Goal: Task Accomplishment & Management: Manage account settings

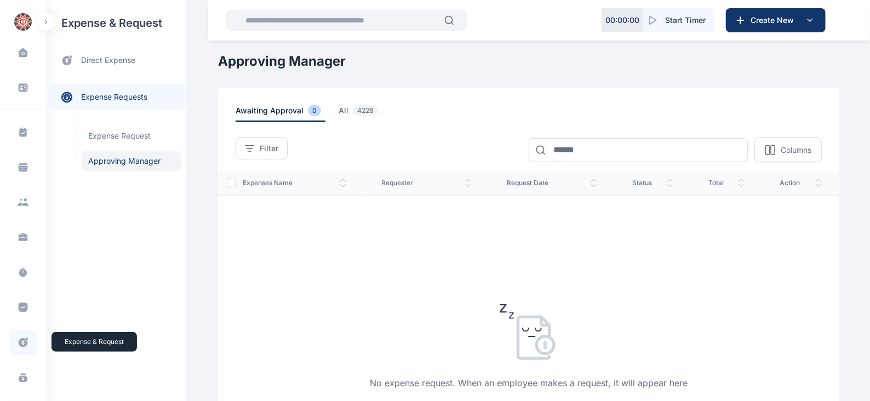
click at [23, 338] on icon at bounding box center [23, 343] width 11 height 12
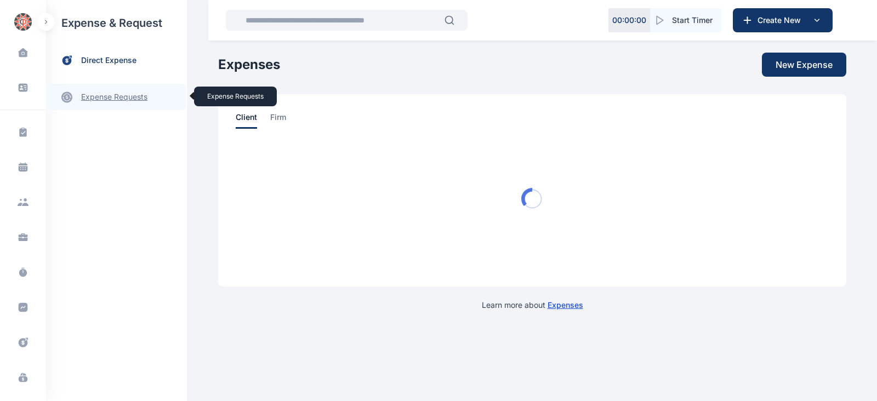
click at [96, 99] on link "expense requests expense requests" at bounding box center [116, 97] width 140 height 26
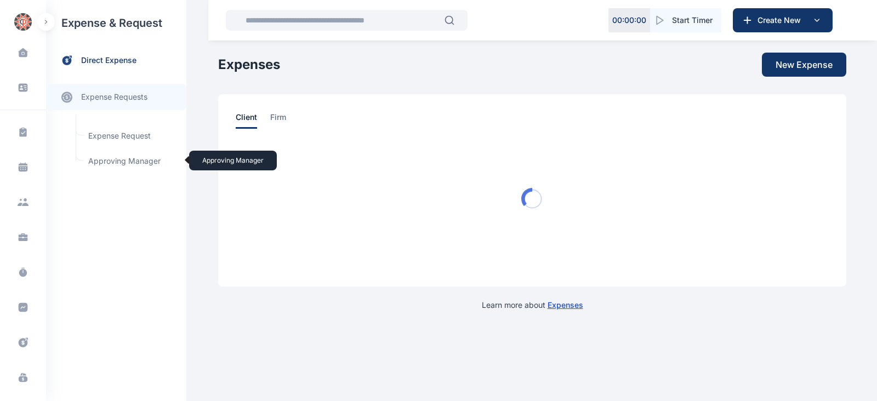
click at [129, 157] on span "Approving Manager Approving Manager" at bounding box center [131, 161] width 99 height 21
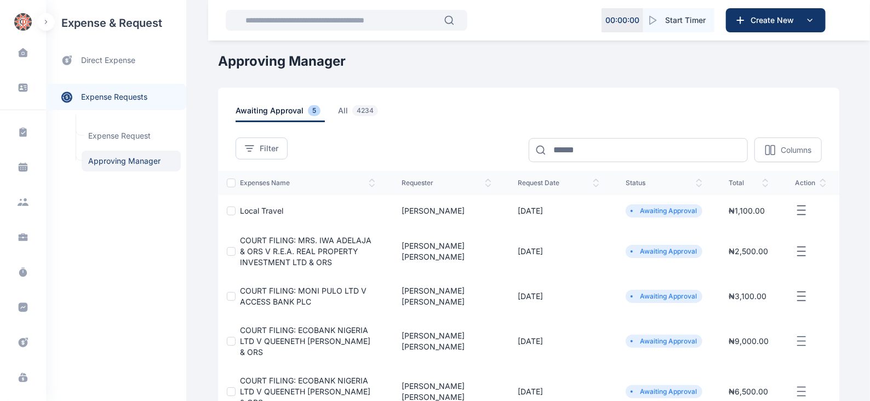
click at [804, 208] on icon "button" at bounding box center [801, 211] width 13 height 14
click at [764, 219] on span "Approve Request" at bounding box center [746, 222] width 63 height 11
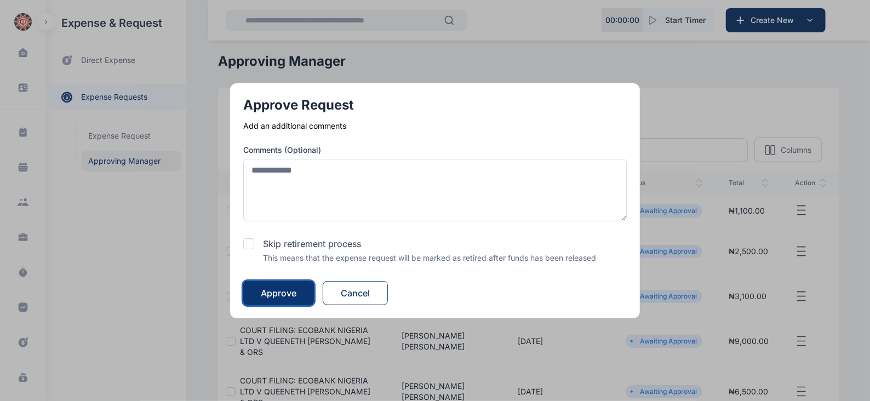
click at [291, 294] on div "Approve" at bounding box center [279, 293] width 36 height 13
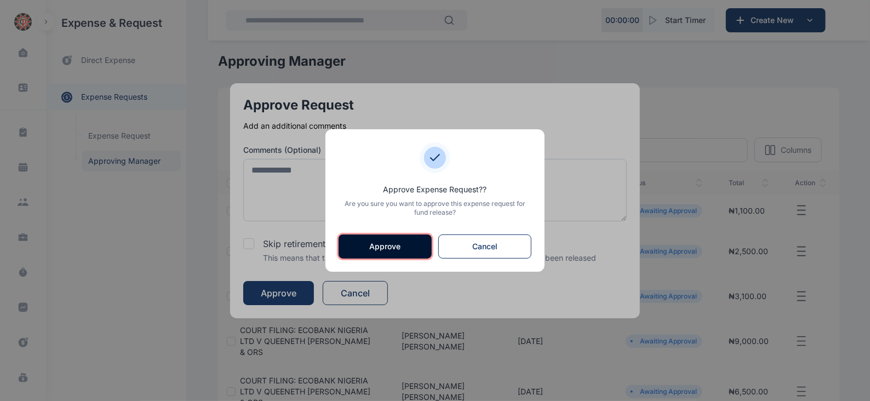
click at [393, 241] on button "Approve" at bounding box center [385, 246] width 93 height 24
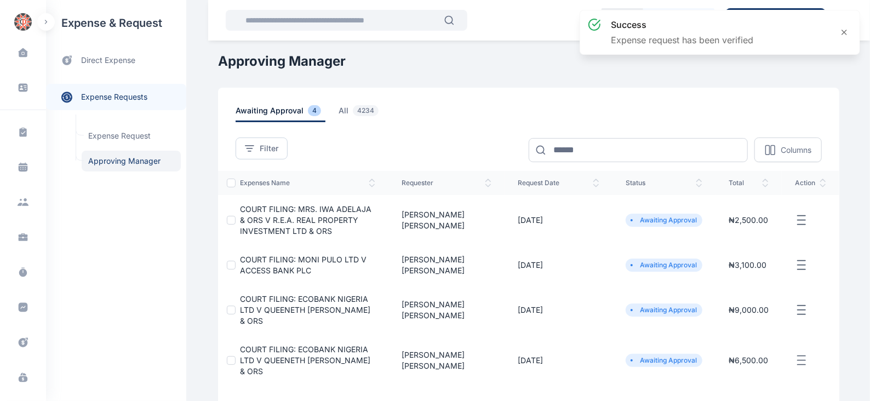
click at [802, 221] on icon "button" at bounding box center [801, 221] width 13 height 14
click at [730, 230] on span "Approve Request" at bounding box center [746, 232] width 63 height 11
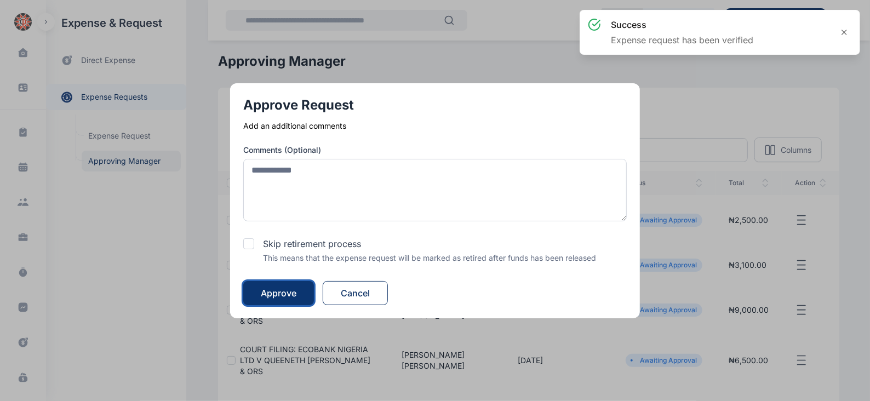
click at [283, 291] on div "Approve" at bounding box center [279, 293] width 36 height 13
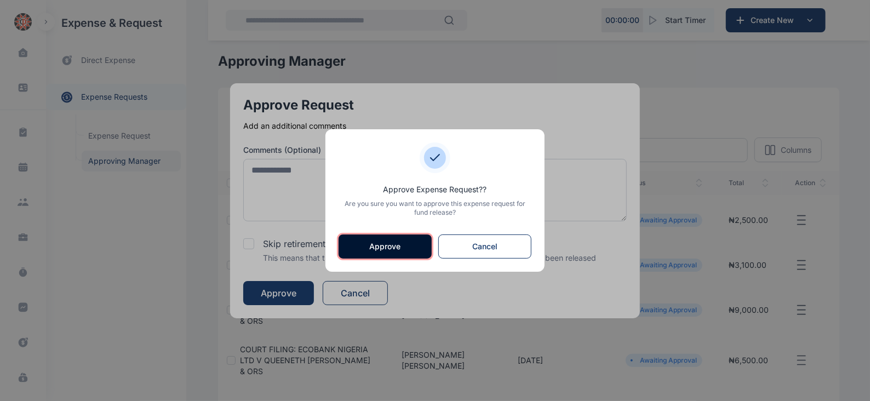
click at [389, 244] on button "Approve" at bounding box center [385, 246] width 93 height 24
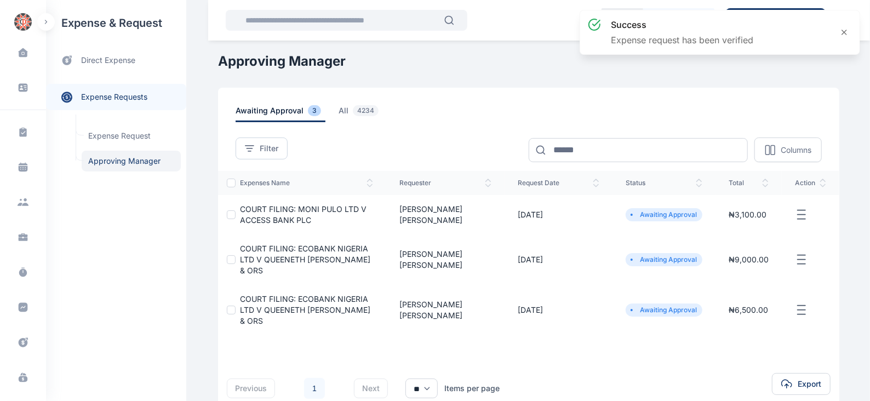
click at [797, 214] on icon "button" at bounding box center [801, 215] width 13 height 14
click at [731, 227] on span "Approve Request" at bounding box center [746, 227] width 63 height 11
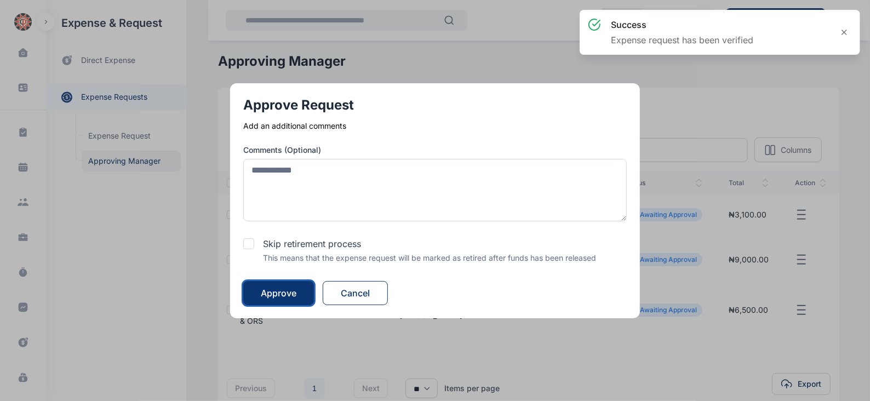
click at [287, 287] on div "Approve" at bounding box center [279, 293] width 36 height 13
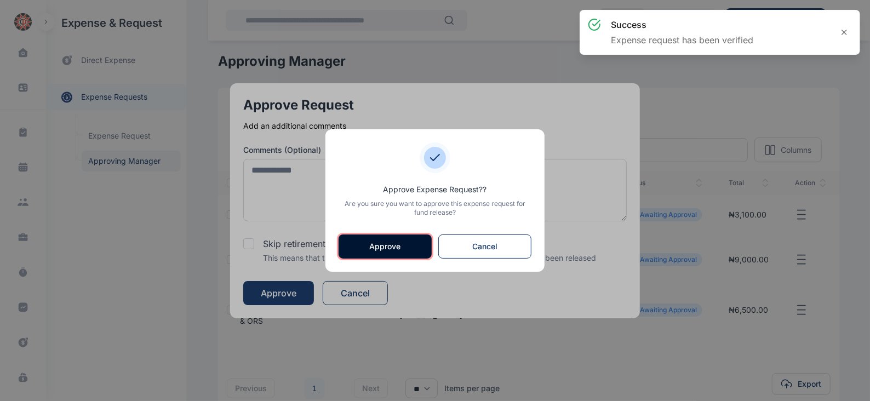
click at [393, 243] on button "Approve" at bounding box center [385, 246] width 93 height 24
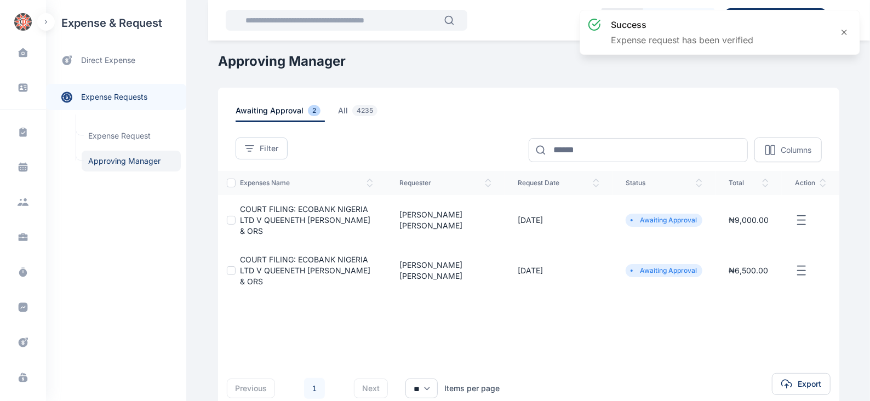
click at [799, 216] on icon "button" at bounding box center [801, 221] width 13 height 14
click at [745, 227] on span "Approve Request" at bounding box center [746, 232] width 63 height 11
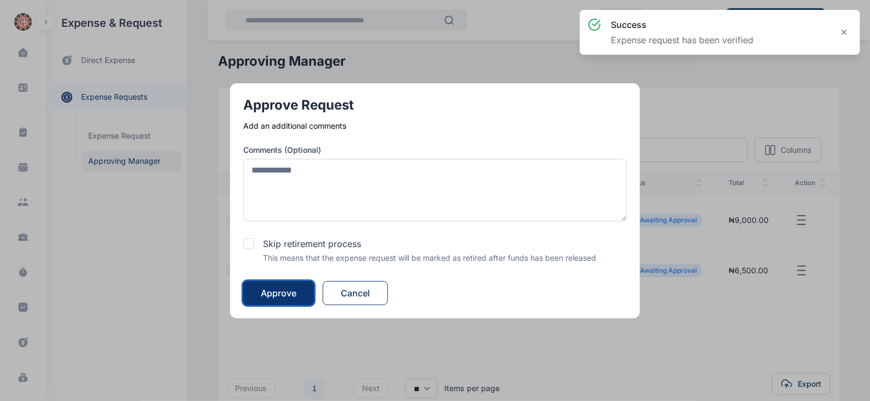
click at [288, 291] on div "Approve" at bounding box center [279, 293] width 36 height 13
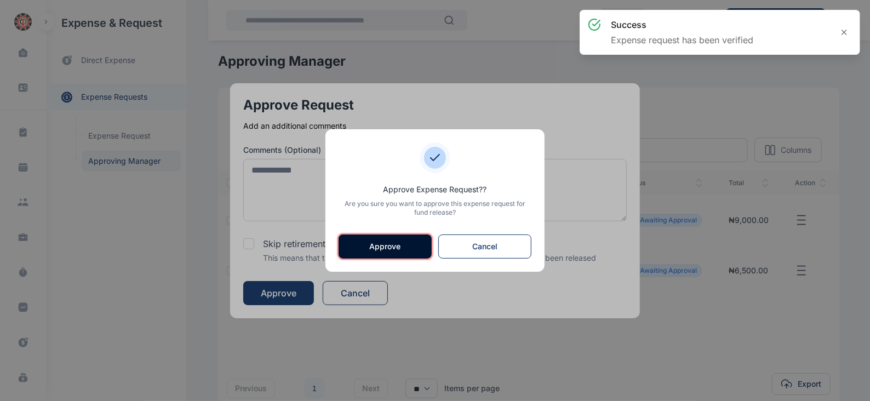
click at [370, 245] on button "Approve" at bounding box center [385, 246] width 93 height 24
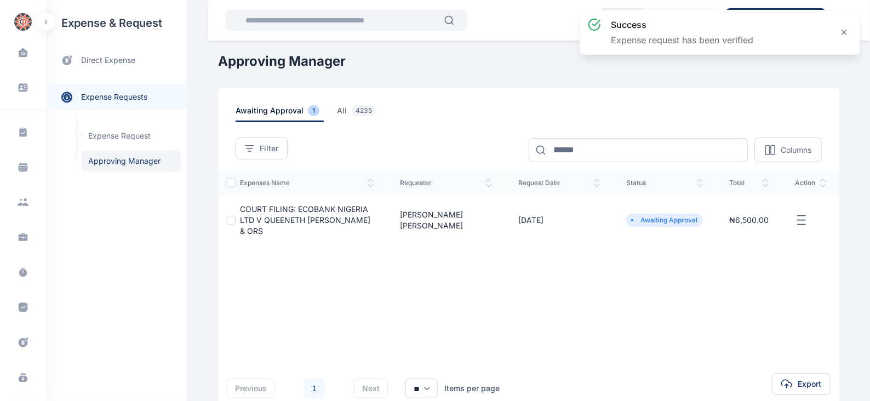
click at [801, 224] on line "button" at bounding box center [802, 224] width 8 height 0
click at [749, 221] on div "Approve Request" at bounding box center [745, 233] width 112 height 25
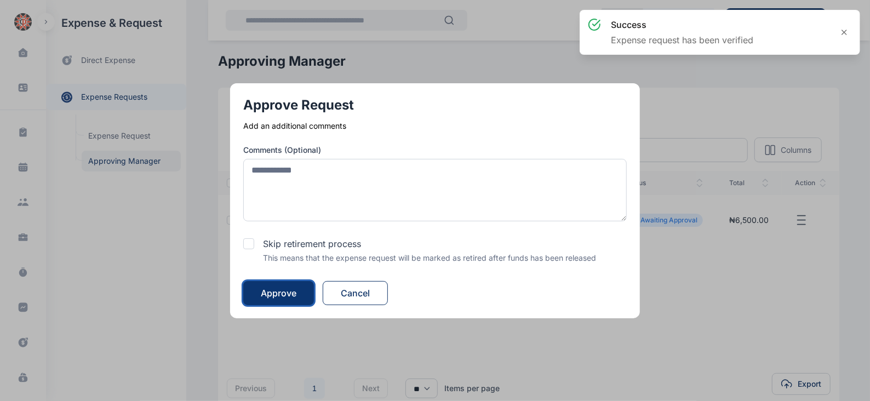
click at [290, 288] on div "Approve" at bounding box center [279, 293] width 36 height 13
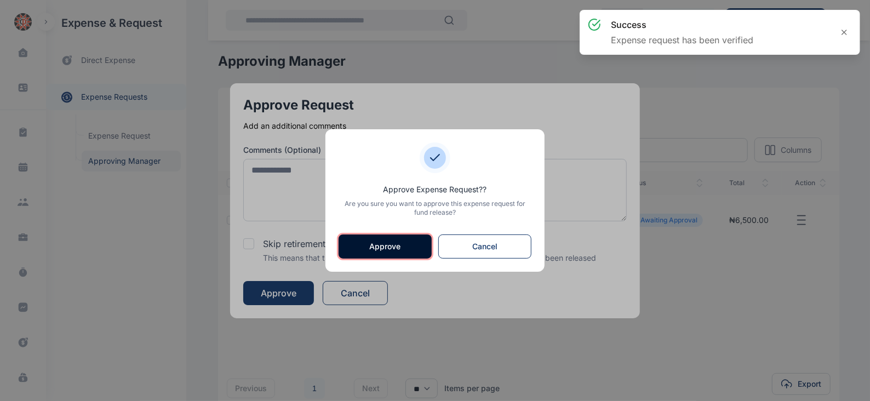
click at [379, 244] on button "Approve" at bounding box center [385, 246] width 93 height 24
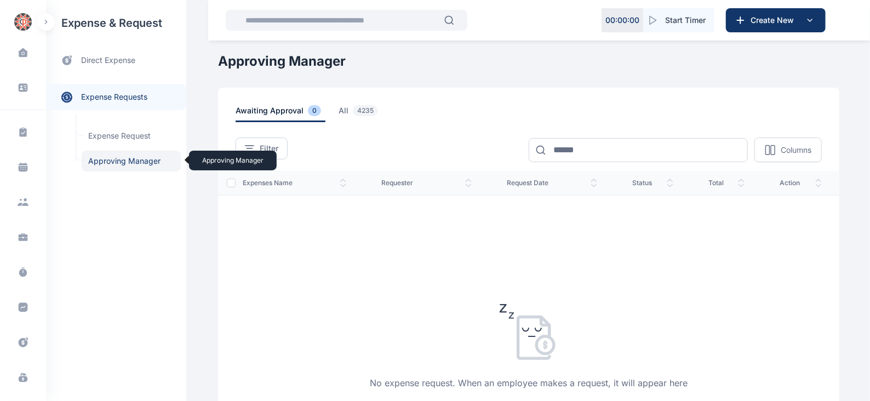
click at [139, 161] on span "Approving Manager Approving Manager" at bounding box center [131, 161] width 99 height 21
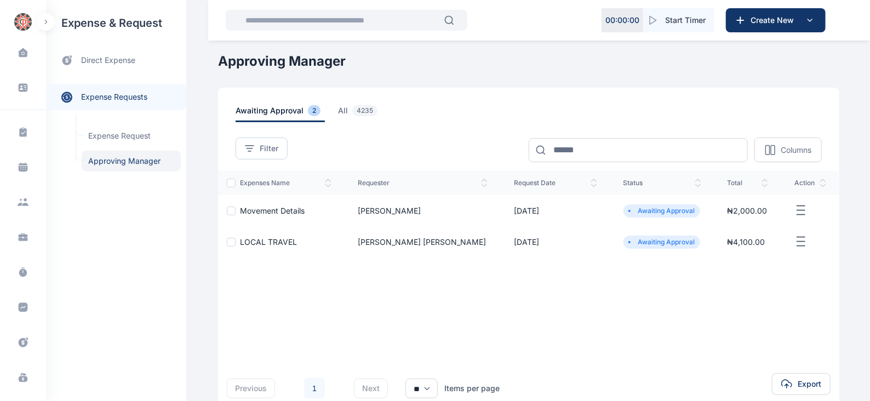
click at [797, 209] on icon "button" at bounding box center [800, 211] width 13 height 14
click at [726, 217] on span "Approve Request" at bounding box center [745, 222] width 63 height 11
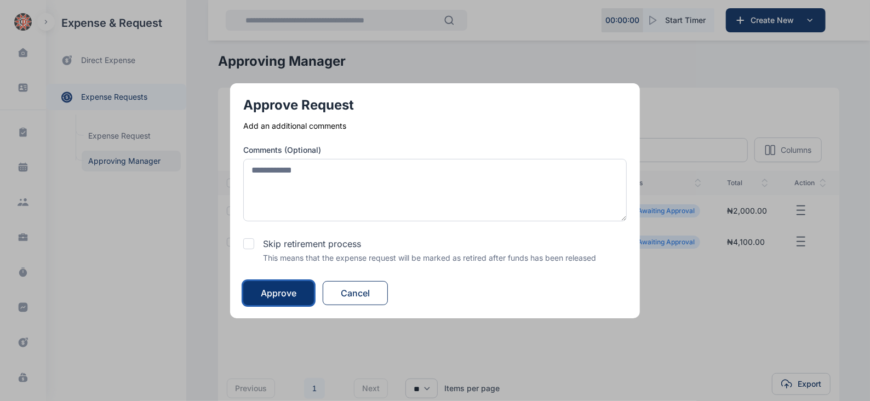
click at [280, 291] on div "Approve" at bounding box center [279, 293] width 36 height 13
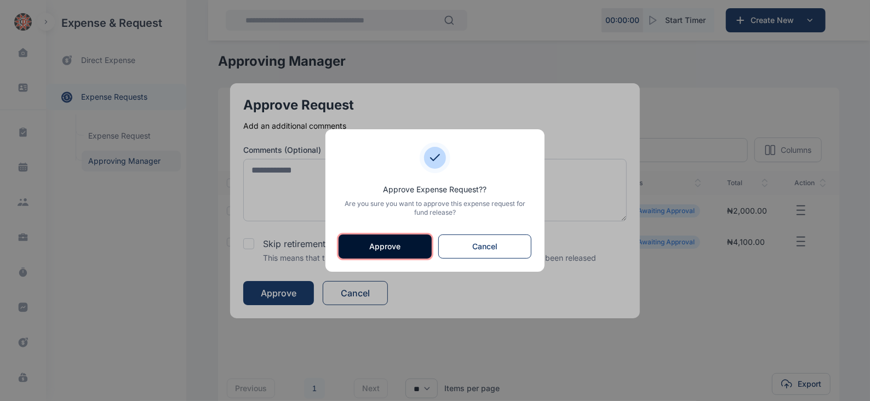
click at [374, 251] on button "Approve" at bounding box center [385, 246] width 93 height 24
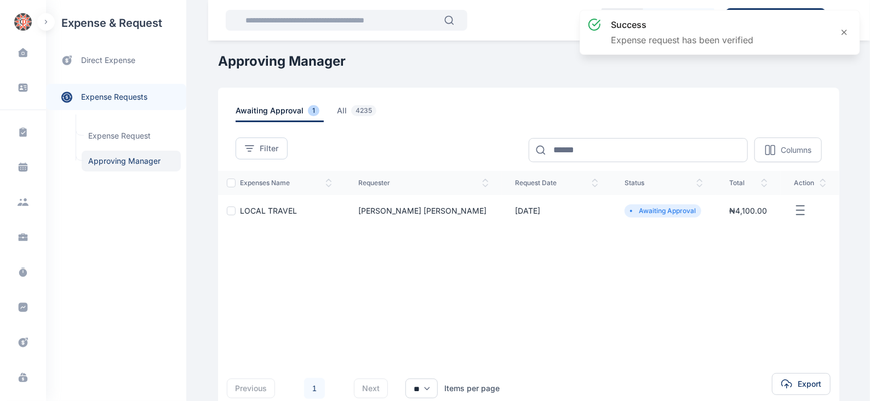
click at [794, 211] on icon "button" at bounding box center [800, 211] width 13 height 14
click at [738, 223] on span "Approve Request" at bounding box center [745, 222] width 63 height 11
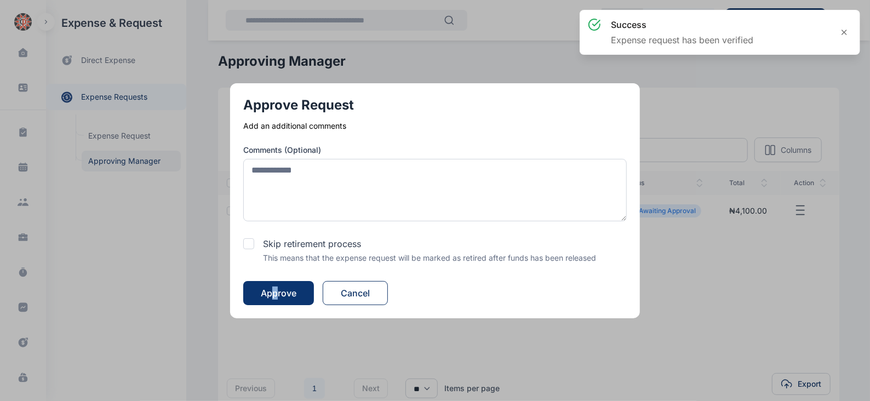
click at [279, 304] on div "Approve Request Add an additional comments Comments (Optional) Skip retirement …" at bounding box center [435, 200] width 410 height 235
click at [304, 289] on button "Approve" at bounding box center [278, 293] width 71 height 24
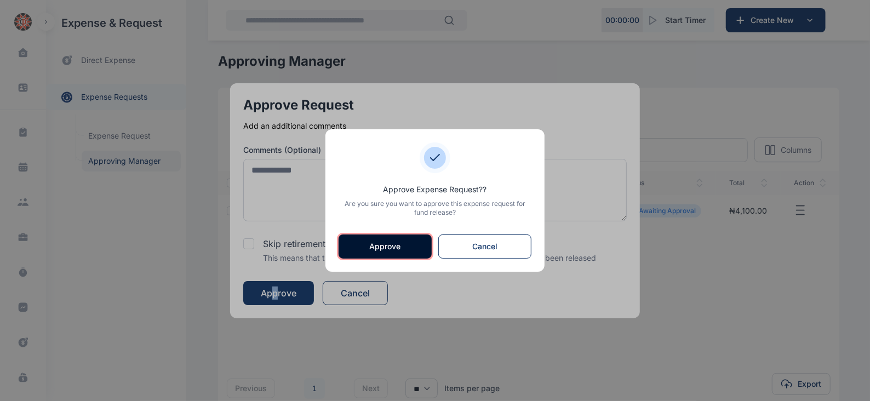
click at [374, 250] on button "Approve" at bounding box center [385, 246] width 93 height 24
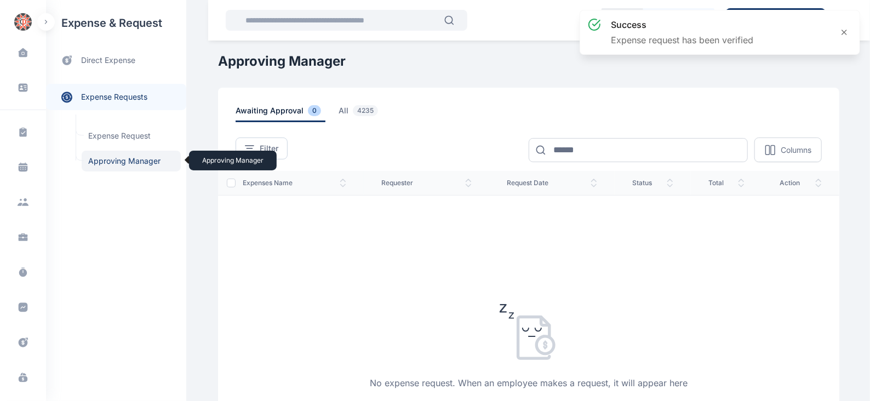
click at [103, 158] on span "Approving Manager Approving Manager" at bounding box center [131, 161] width 99 height 21
